Goal: Information Seeking & Learning: Learn about a topic

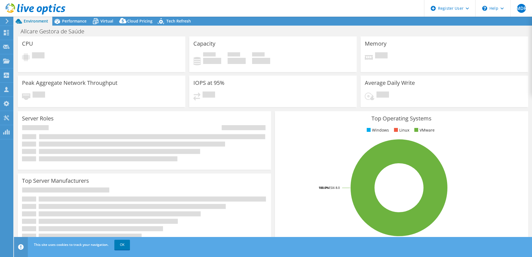
select select "USD"
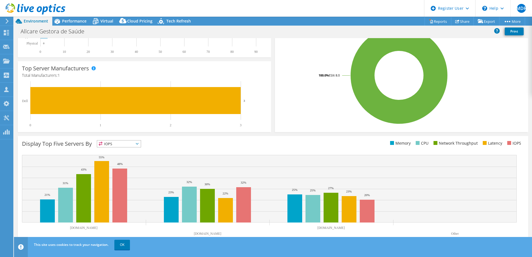
scroll to position [114, 0]
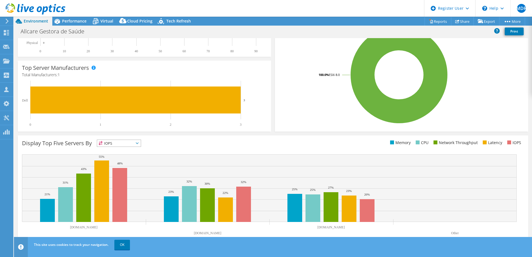
click at [121, 146] on span "IOPS" at bounding box center [119, 143] width 44 height 7
click at [124, 159] on li "Memory" at bounding box center [119, 158] width 44 height 8
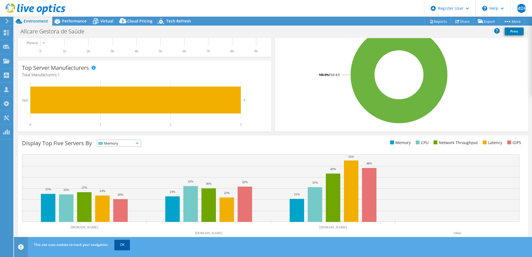
click at [119, 245] on link "OK" at bounding box center [122, 245] width 16 height 10
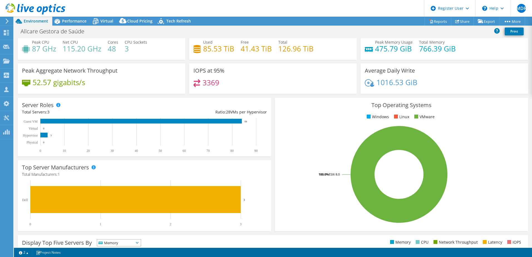
scroll to position [0, 0]
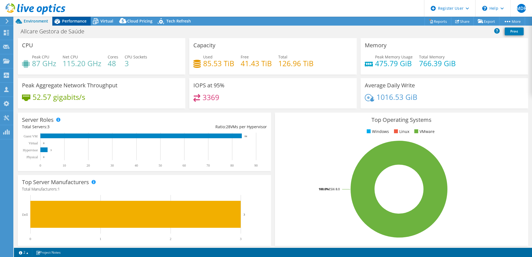
click at [80, 24] on div "Performance" at bounding box center [71, 21] width 38 height 9
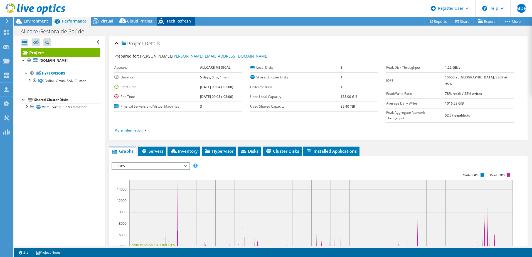
click at [167, 20] on span "Tech Refresh" at bounding box center [178, 20] width 24 height 5
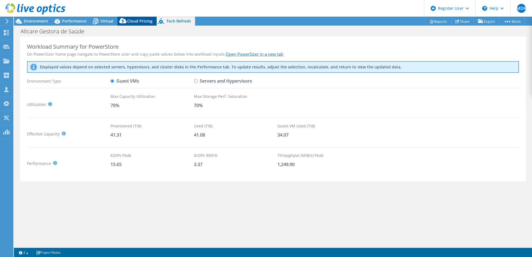
click at [148, 20] on span "Cloud Pricing" at bounding box center [139, 20] width 25 height 5
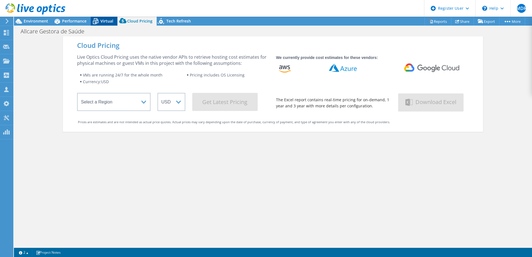
click at [113, 23] on span "Virtual" at bounding box center [106, 20] width 13 height 5
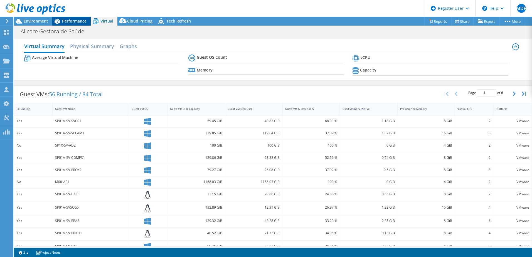
click at [83, 22] on span "Performance" at bounding box center [74, 20] width 24 height 5
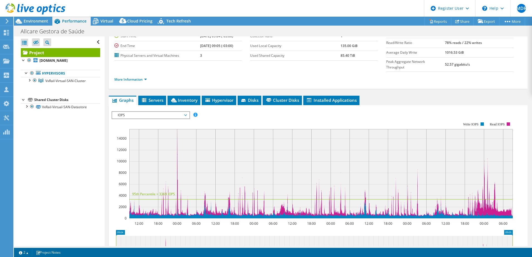
scroll to position [83, 0]
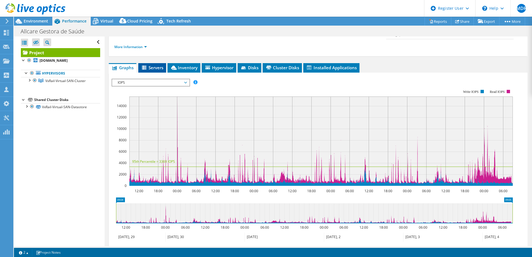
click at [152, 65] on span "Servers" at bounding box center [152, 68] width 22 height 6
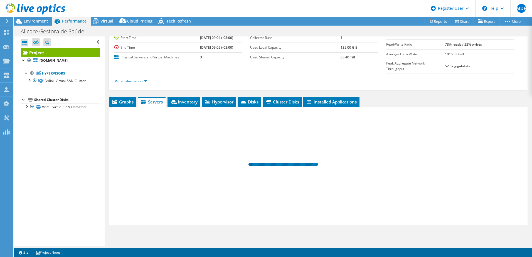
scroll to position [38, 0]
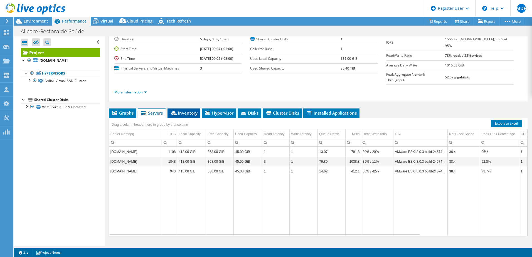
click at [190, 110] on span "Inventory" at bounding box center [183, 113] width 27 height 6
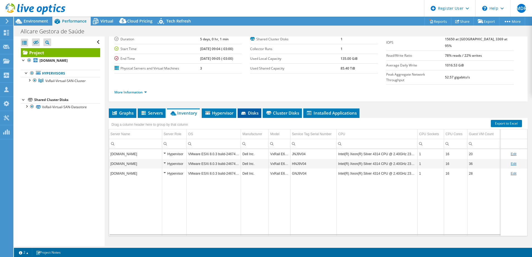
click at [242, 110] on span "Disks" at bounding box center [249, 113] width 18 height 6
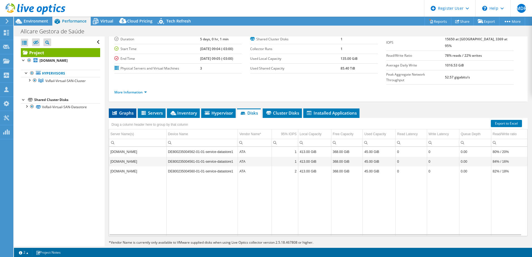
click at [114, 109] on li "Graphs" at bounding box center [123, 113] width 28 height 9
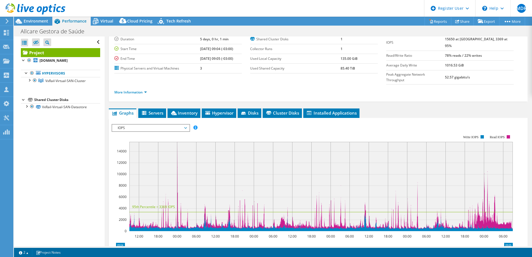
scroll to position [83, 0]
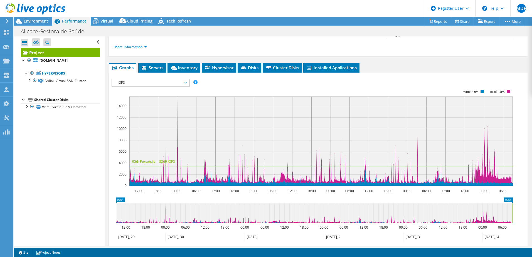
click at [148, 79] on span "IOPS" at bounding box center [151, 82] width 72 height 7
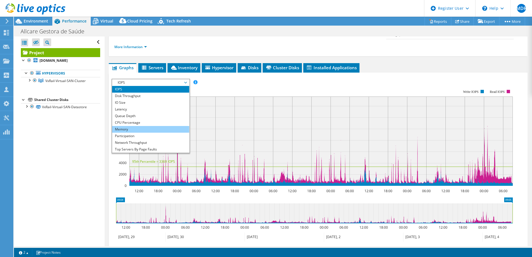
click at [141, 126] on li "Memory" at bounding box center [150, 129] width 77 height 7
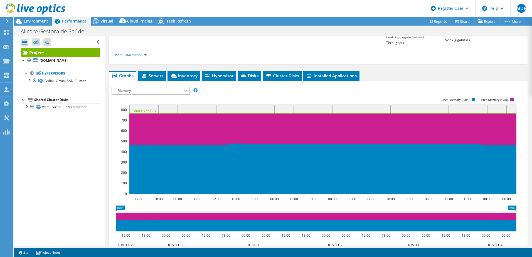
scroll to position [50, 0]
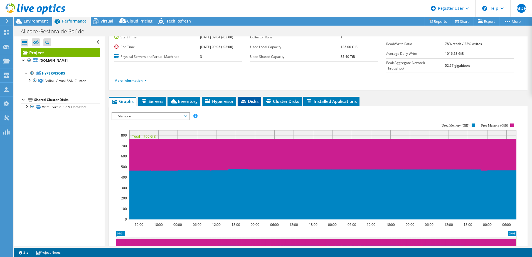
click at [254, 99] on span "Disks" at bounding box center [249, 102] width 18 height 6
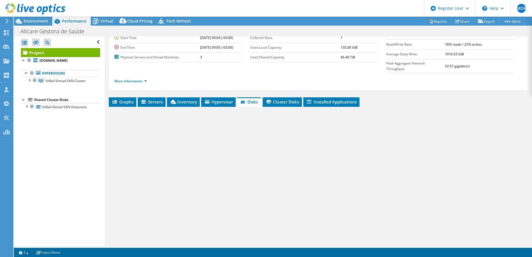
scroll to position [38, 0]
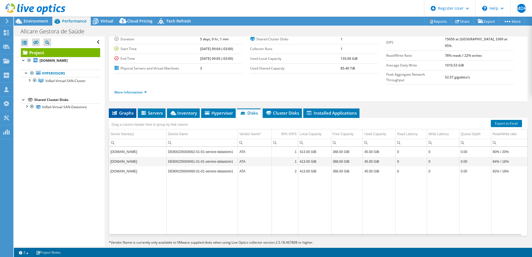
click at [131, 110] on span "Graphs" at bounding box center [123, 113] width 22 height 6
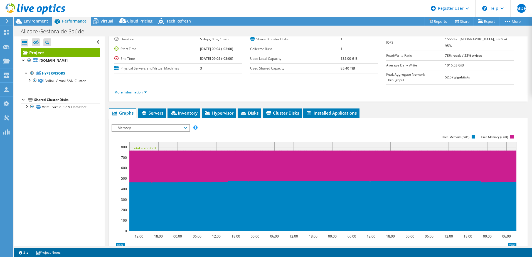
scroll to position [50, 0]
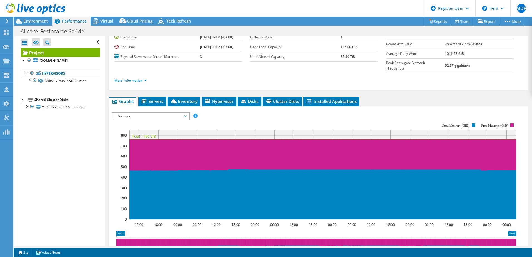
click at [149, 112] on div "Memory IOPS Disk Throughput IO Size Latency Queue Depth CPU Percentage Memory P…" at bounding box center [151, 116] width 78 height 8
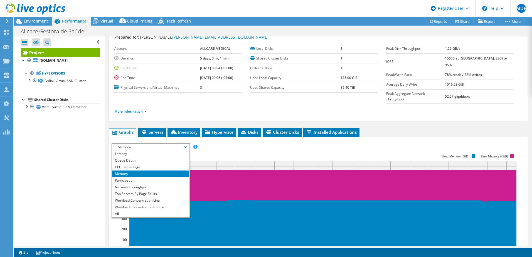
scroll to position [28, 0]
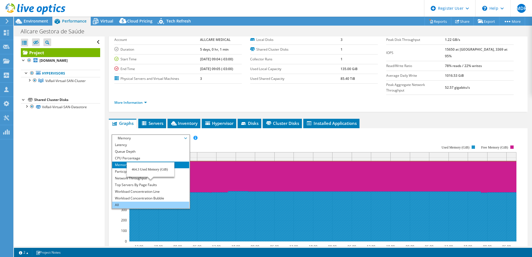
click at [146, 202] on li "All" at bounding box center [150, 205] width 77 height 7
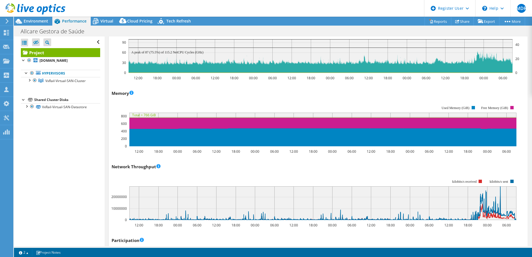
scroll to position [512, 0]
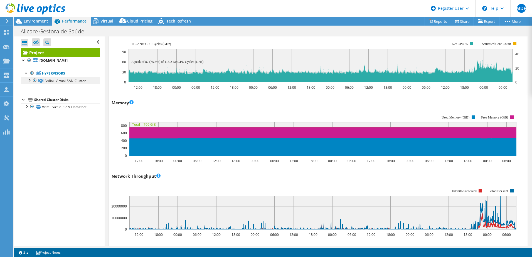
click at [81, 83] on span "VxRail-Virtual-SAN-Cluster" at bounding box center [65, 80] width 40 height 5
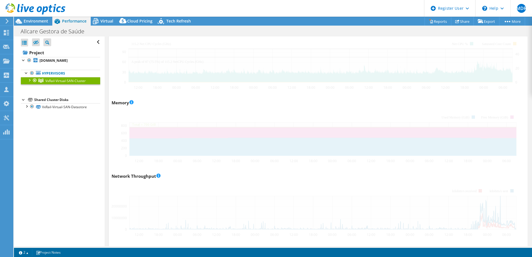
scroll to position [492, 0]
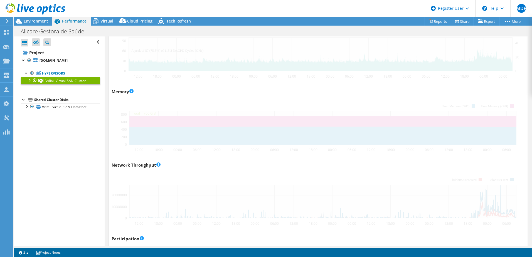
click at [192, 109] on div at bounding box center [318, 7] width 413 height 736
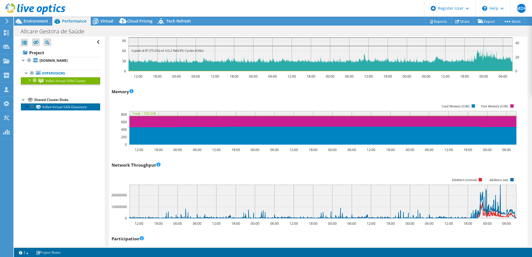
click at [75, 110] on link "VxRail-Virtual-SAN-Datastore" at bounding box center [60, 106] width 79 height 7
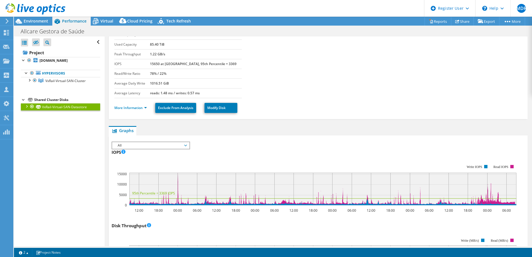
scroll to position [0, 0]
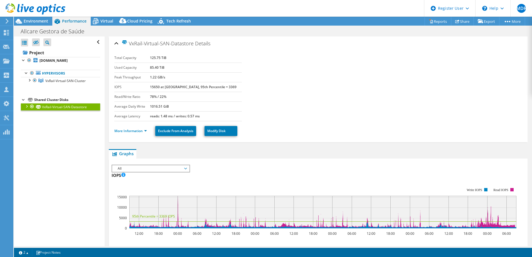
click at [169, 168] on span "All" at bounding box center [151, 168] width 72 height 7
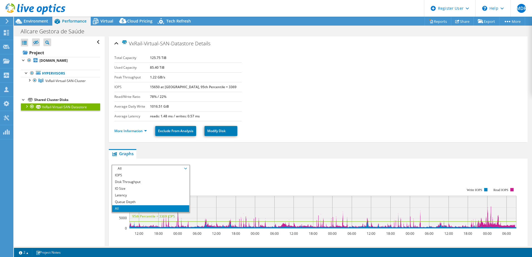
click at [169, 169] on span "All" at bounding box center [151, 168] width 72 height 7
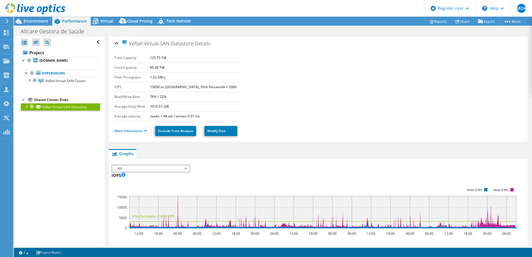
click at [271, 177] on div "IOPS 12:00 18:00 00:00 06:00 12:00 18:00 00:00 06:00 12:00 18:00 00:00 06:00 12…" at bounding box center [318, 203] width 413 height 65
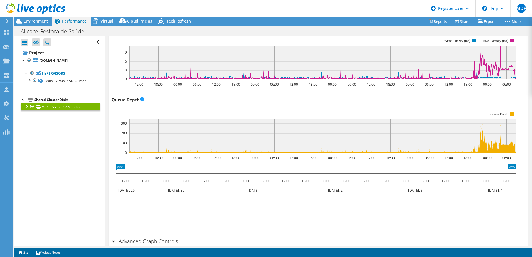
scroll to position [398, 0]
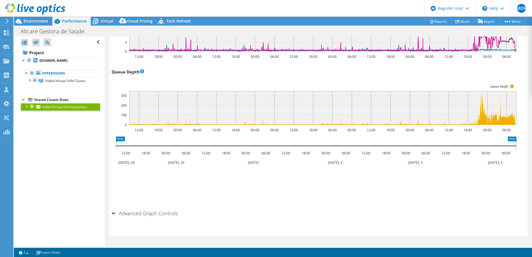
click at [171, 212] on h2 "Advanced Graph Controls" at bounding box center [145, 213] width 66 height 11
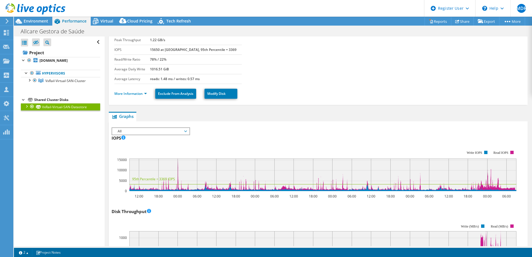
scroll to position [36, 0]
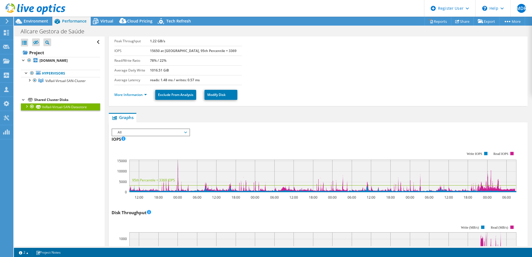
click at [181, 131] on span "All" at bounding box center [151, 132] width 72 height 7
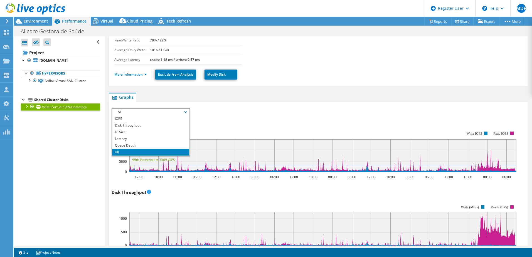
scroll to position [56, 0]
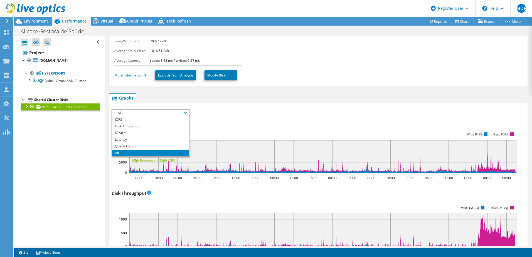
click at [232, 122] on div "IOPS 12:00 18:00 00:00 06:00 12:00 18:00 00:00 06:00 12:00 18:00 00:00 06:00 12…" at bounding box center [318, 147] width 413 height 65
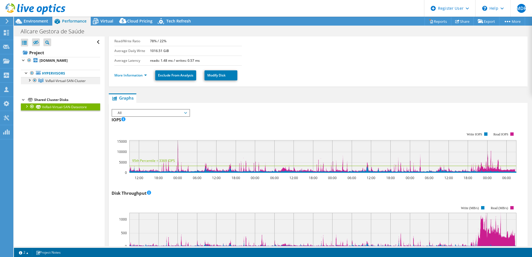
click at [53, 83] on span "VxRail-Virtual-SAN-Cluster" at bounding box center [65, 80] width 40 height 5
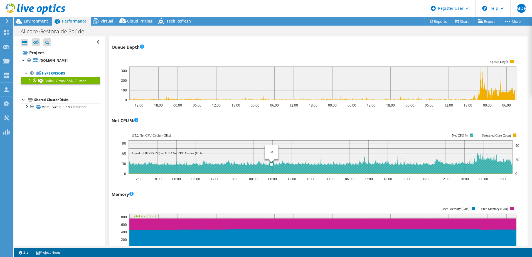
scroll to position [445, 0]
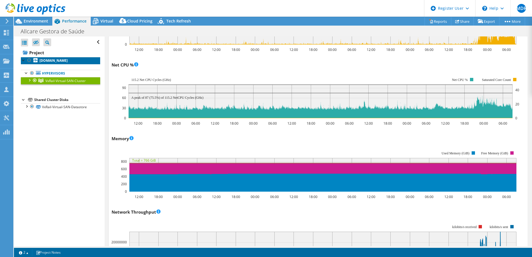
click at [48, 63] on b "[DOMAIN_NAME]" at bounding box center [54, 60] width 28 height 5
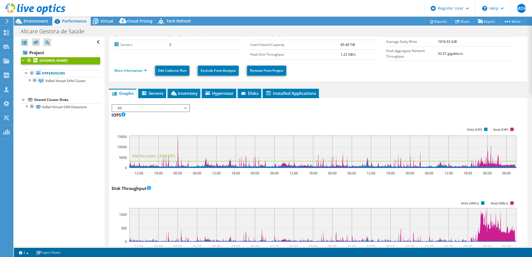
scroll to position [41, 0]
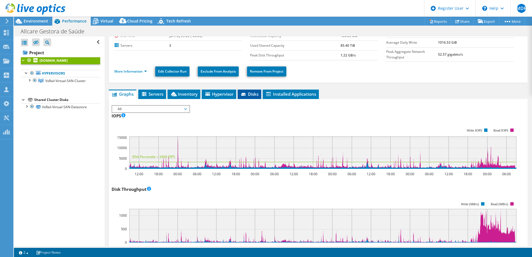
click at [254, 93] on span "Disks" at bounding box center [249, 94] width 18 height 6
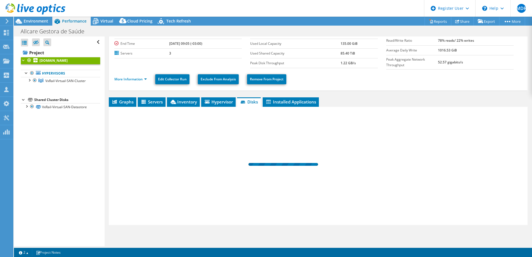
scroll to position [32, 0]
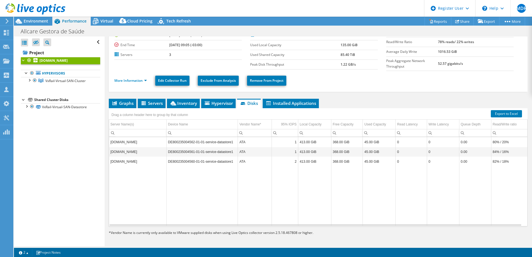
click at [124, 100] on span "Graphs" at bounding box center [123, 103] width 22 height 6
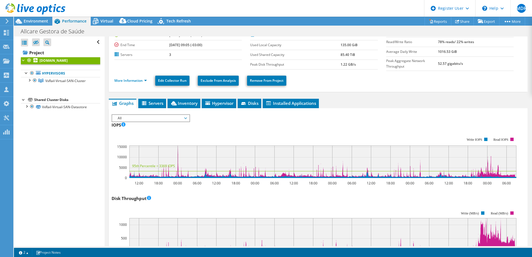
scroll to position [41, 0]
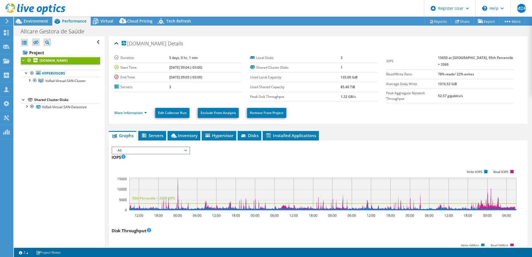
select select "USD"
